Goal: Task Accomplishment & Management: Use online tool/utility

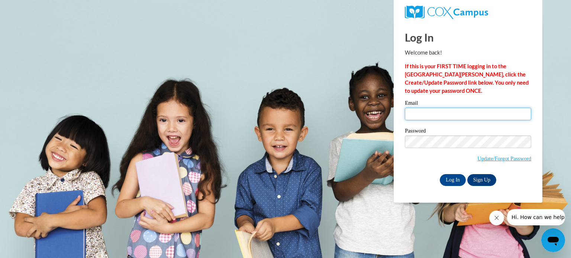
click at [462, 116] on input "Email" at bounding box center [468, 114] width 126 height 13
type input "samcdona@kusd.edu"
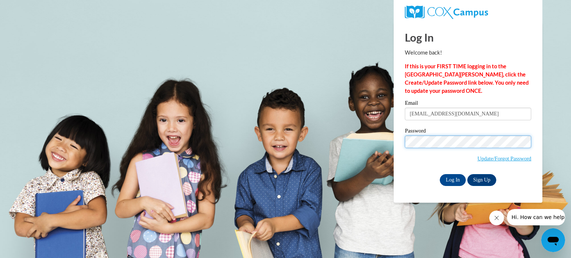
click at [440, 174] on input "Log In" at bounding box center [453, 180] width 26 height 12
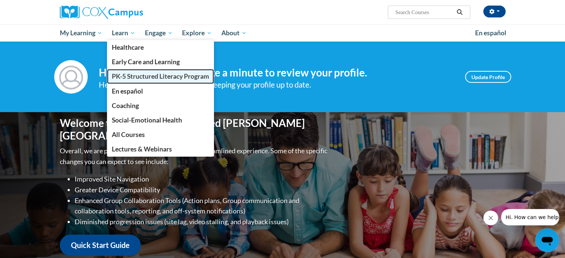
click at [134, 78] on span "PK-5 Structured Literacy Program" at bounding box center [160, 76] width 97 height 8
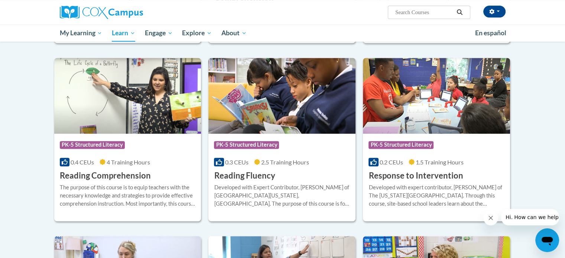
scroll to position [608, 0]
click at [92, 84] on img at bounding box center [127, 96] width 147 height 76
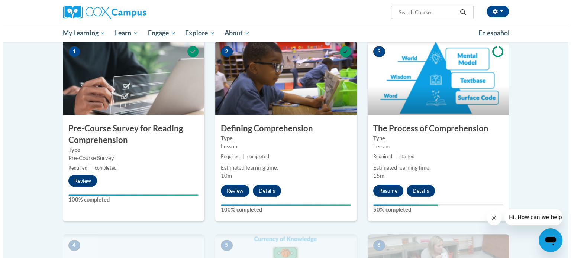
scroll to position [165, 0]
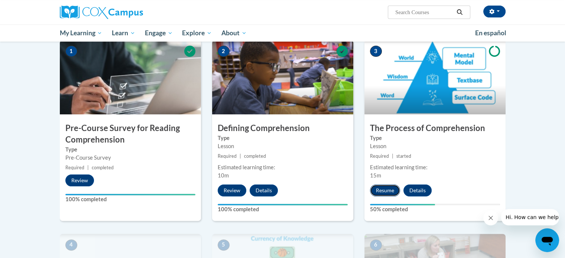
click at [377, 193] on button "Resume" at bounding box center [385, 191] width 30 height 12
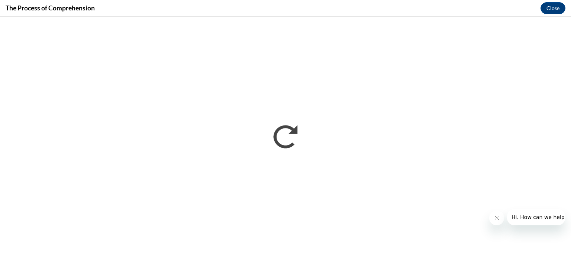
scroll to position [0, 0]
